Goal: Find specific page/section: Find specific page/section

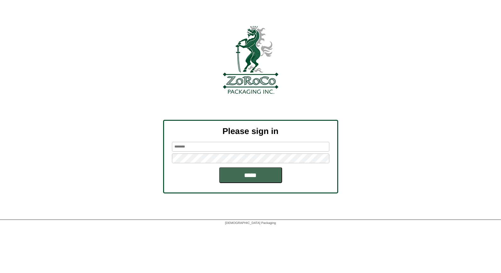
type input "*****"
click at [256, 174] on input "*****" at bounding box center [250, 175] width 63 height 16
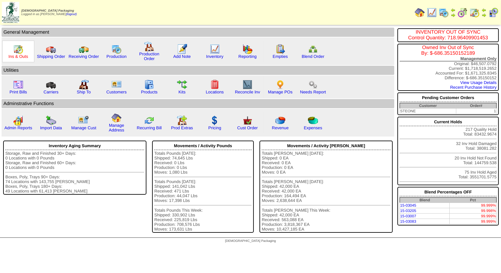
click at [20, 54] on link "Ins & Outs" at bounding box center [18, 56] width 20 height 5
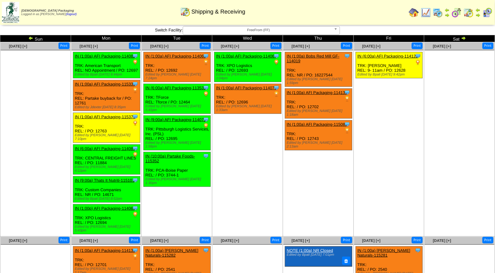
click at [486, 13] on img at bounding box center [488, 13] width 10 height 10
